Goal: Information Seeking & Learning: Learn about a topic

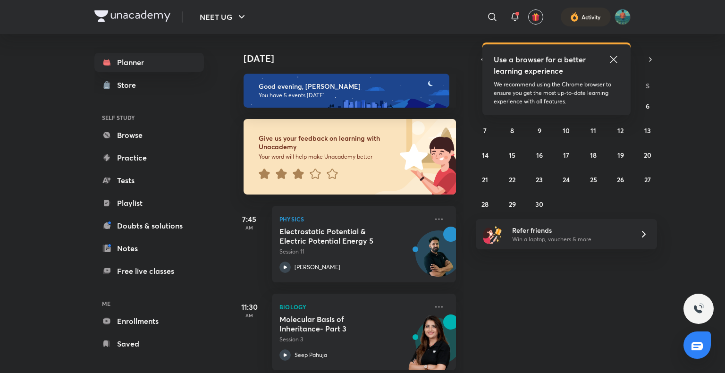
click at [608, 59] on icon at bounding box center [613, 59] width 11 height 11
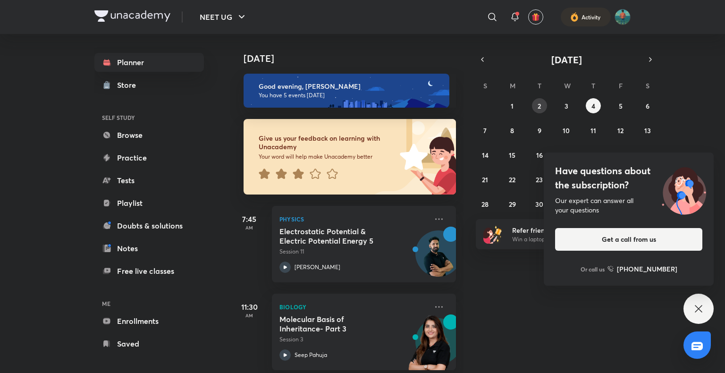
click at [538, 109] on abbr "2" at bounding box center [539, 106] width 3 height 9
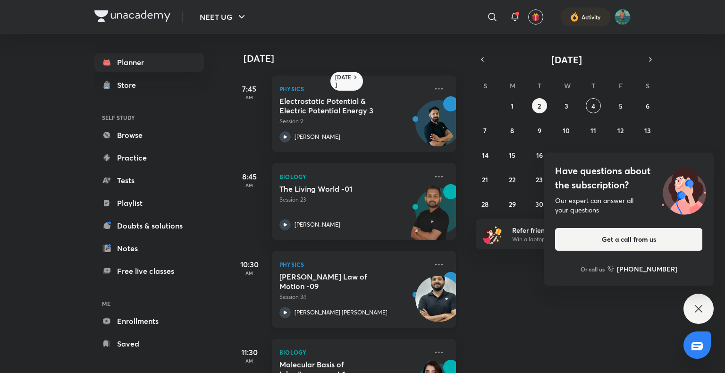
click at [281, 311] on icon at bounding box center [285, 312] width 11 height 11
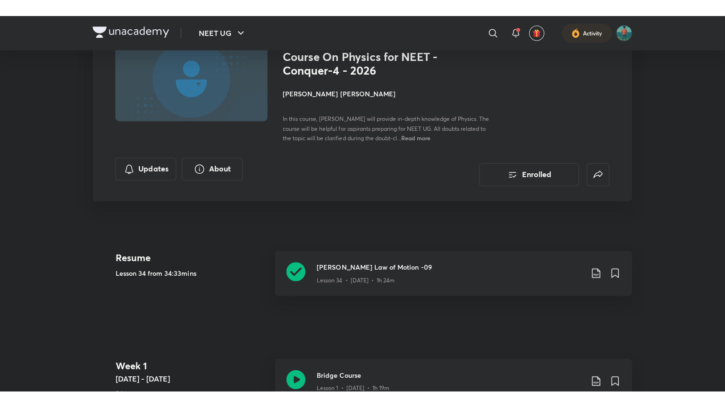
scroll to position [86, 0]
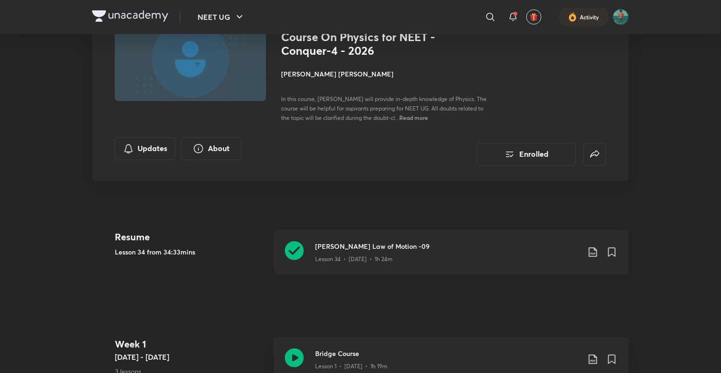
click at [292, 250] on icon at bounding box center [294, 250] width 19 height 19
